Goal: Navigation & Orientation: Find specific page/section

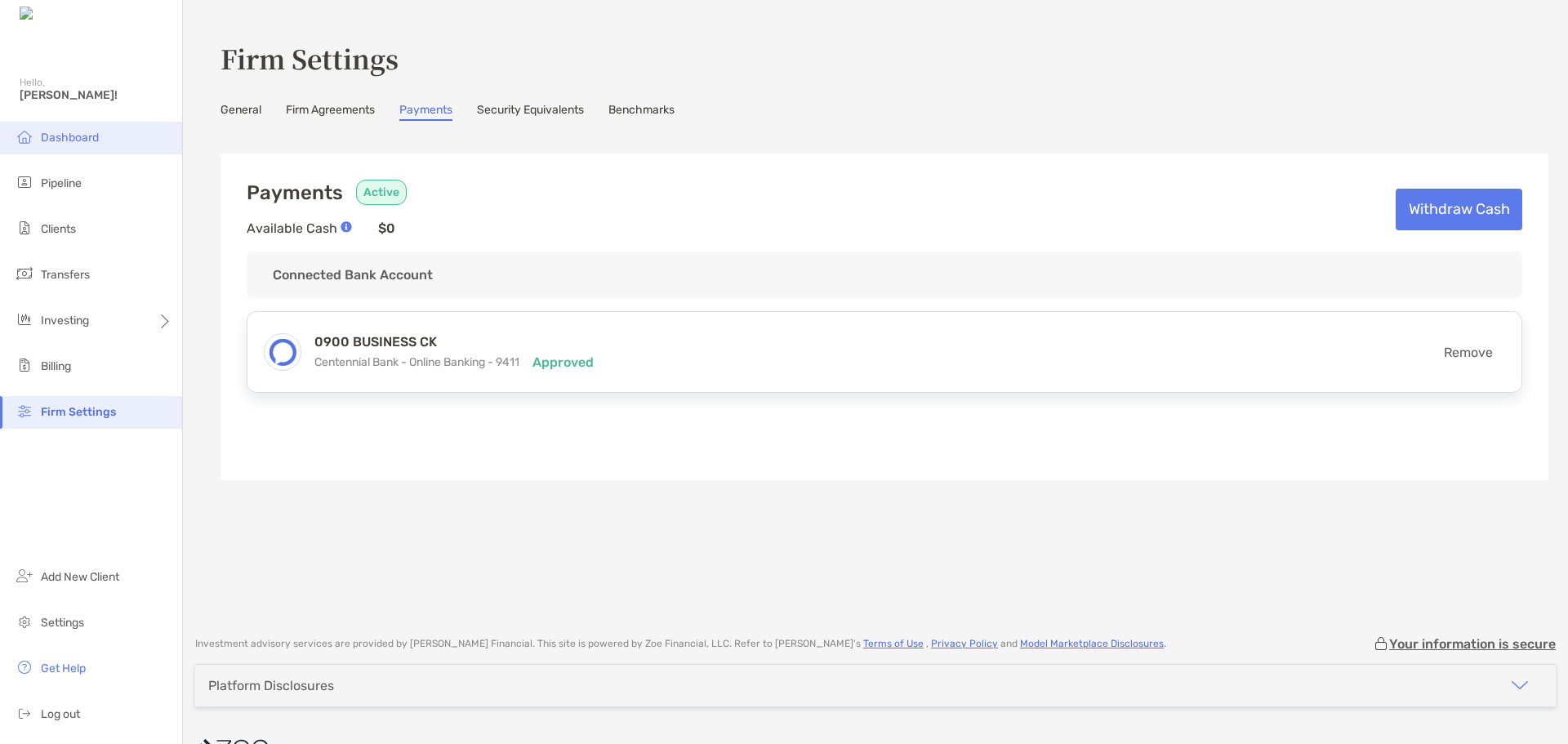
click at [50, 139] on span "Dashboard" at bounding box center [69, 137] width 58 height 14
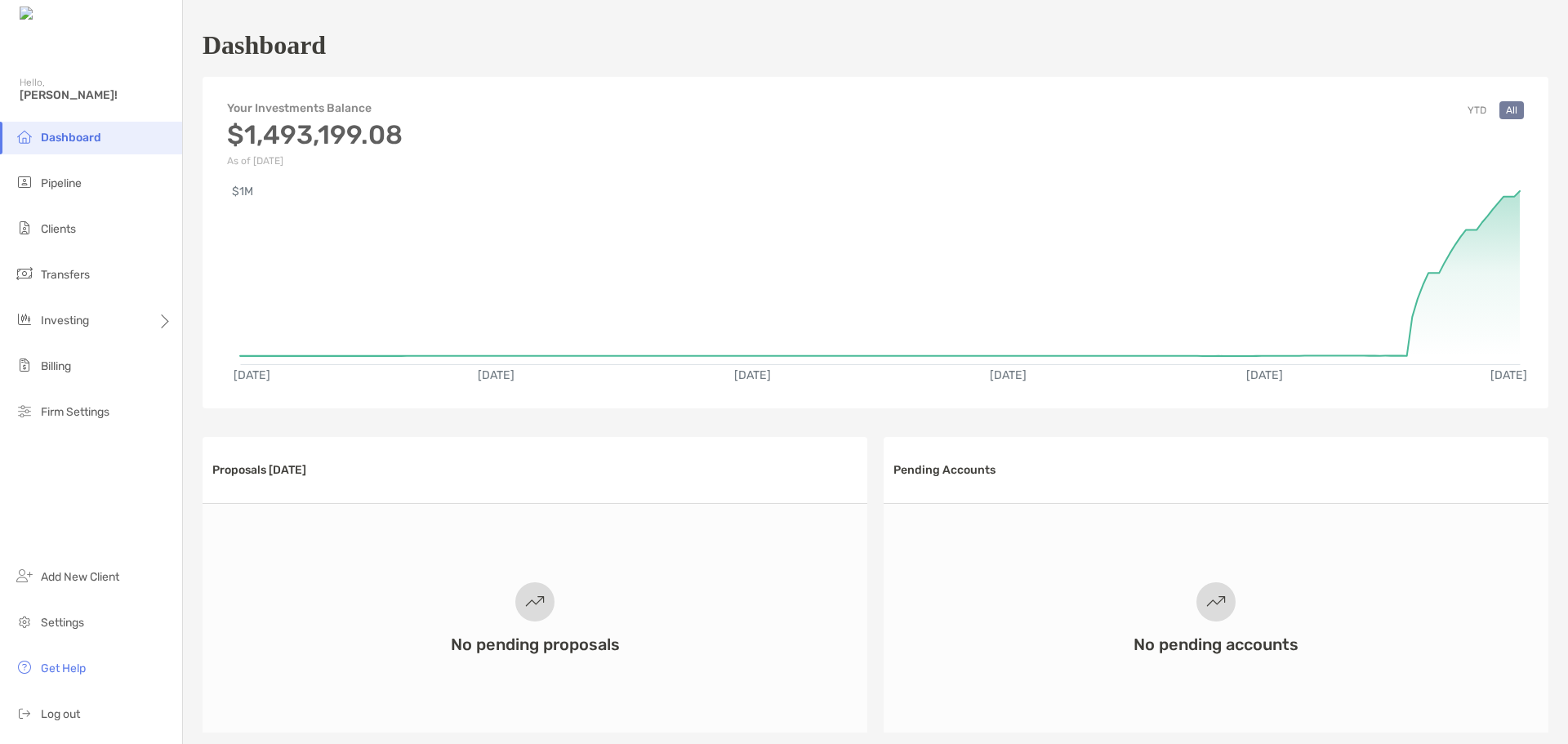
click at [1463, 108] on button "YTD" at bounding box center [1477, 110] width 32 height 18
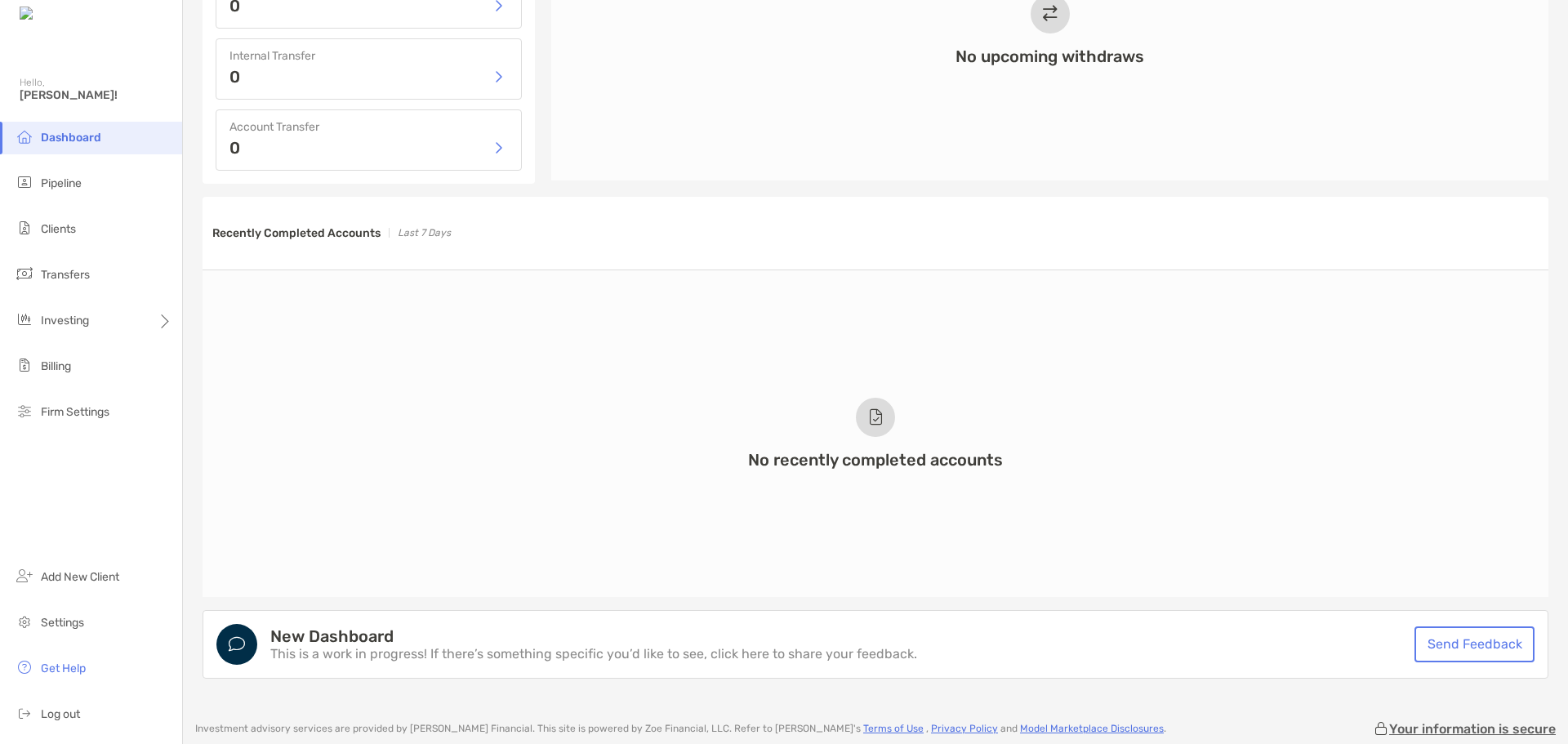
scroll to position [980, 0]
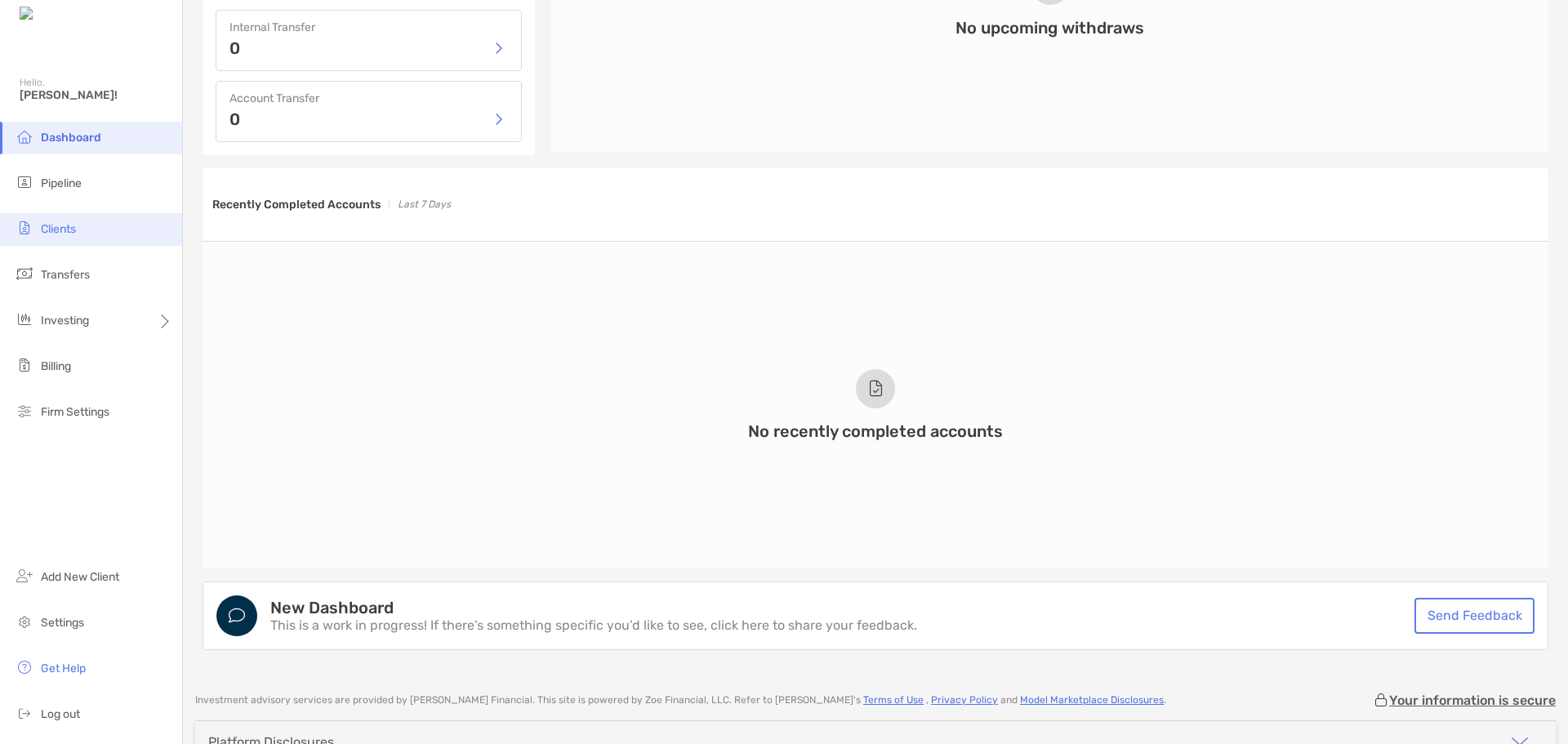
click at [56, 233] on span "Clients" at bounding box center [59, 228] width 35 height 14
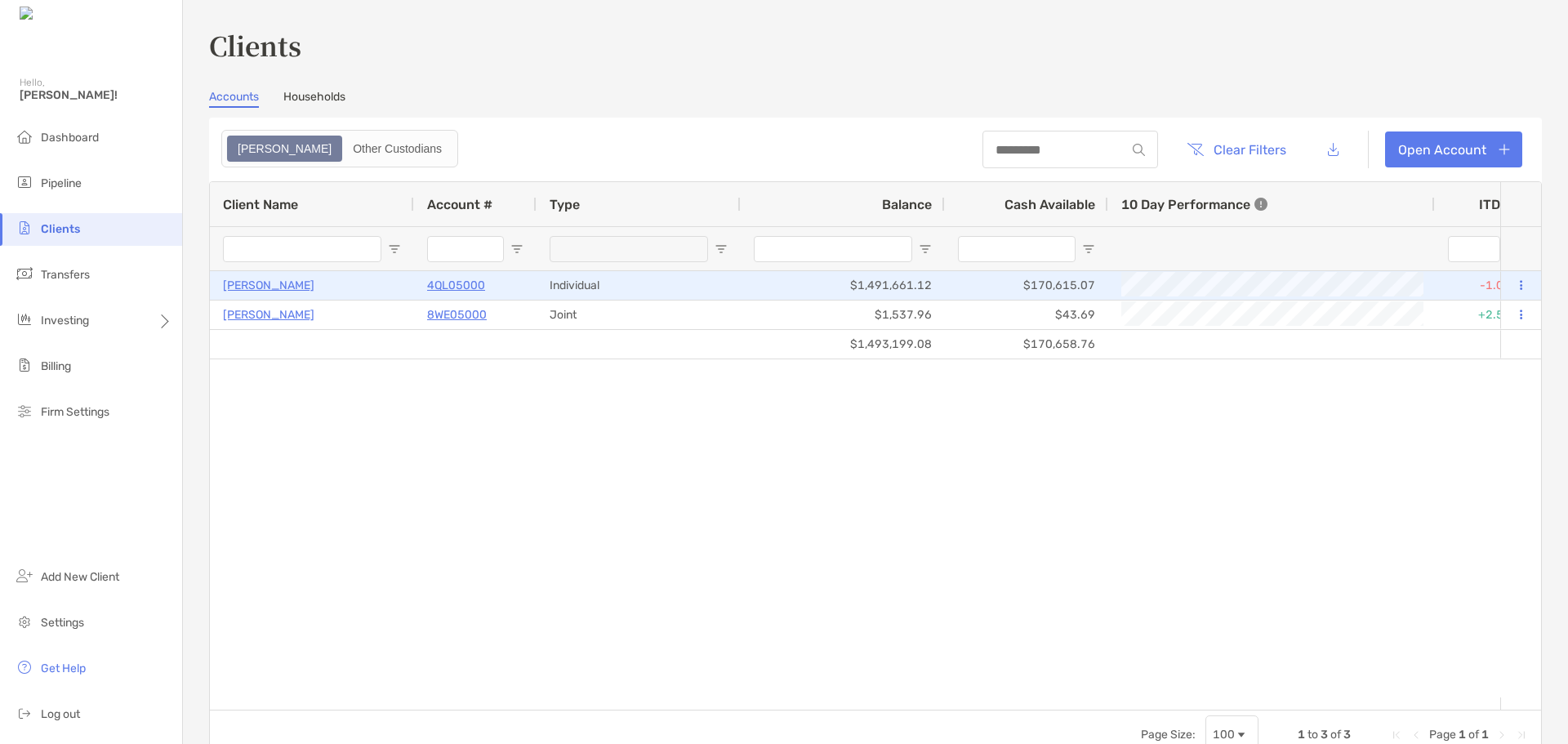
click at [444, 285] on p "4QL05000" at bounding box center [455, 285] width 58 height 20
